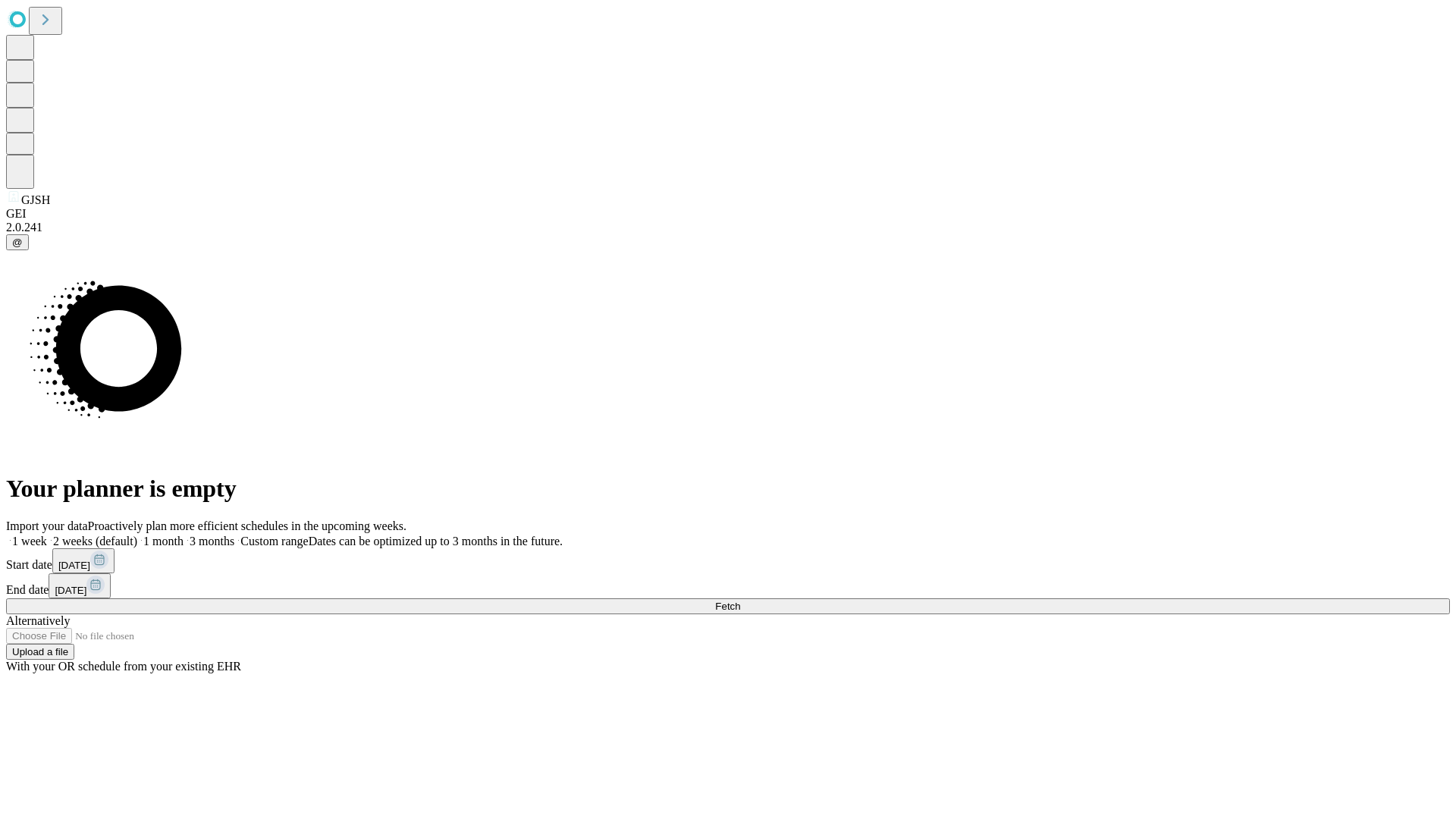
click at [740, 600] on span "Fetch" at bounding box center [727, 606] width 25 height 12
